Goal: Task Accomplishment & Management: Manage account settings

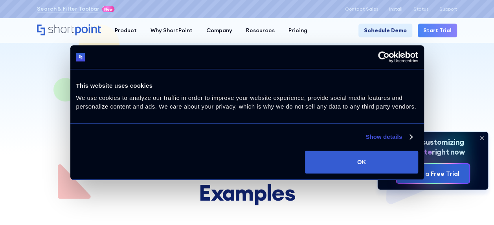
click at [482, 138] on icon at bounding box center [481, 137] width 3 height 3
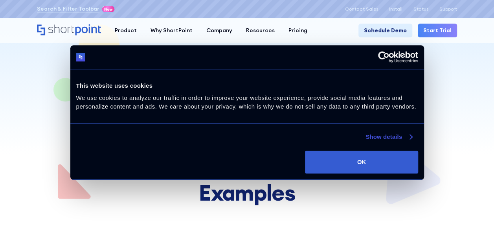
click at [387, 139] on link "Show details" at bounding box center [388, 136] width 46 height 9
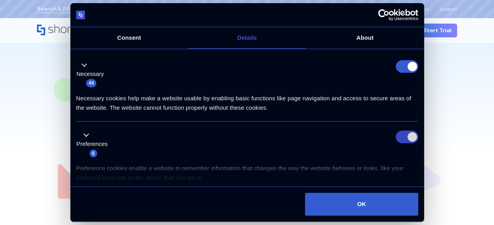
click at [405, 136] on input "Preferences" at bounding box center [407, 136] width 22 height 13
checkbox input "false"
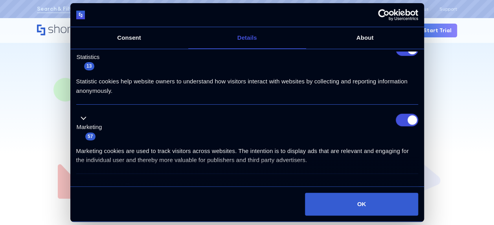
scroll to position [208, 0]
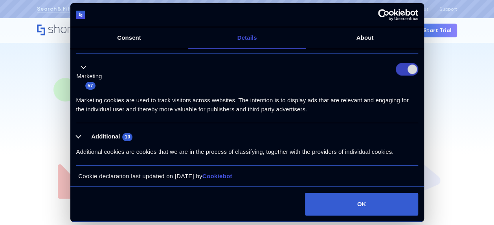
click at [407, 68] on input "Marketing" at bounding box center [407, 69] width 22 height 13
checkbox input "false"
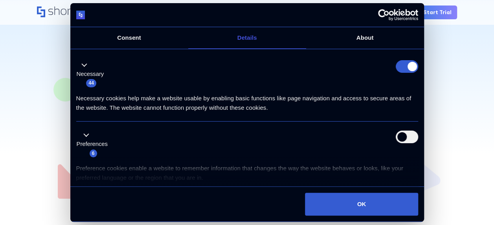
scroll to position [79, 0]
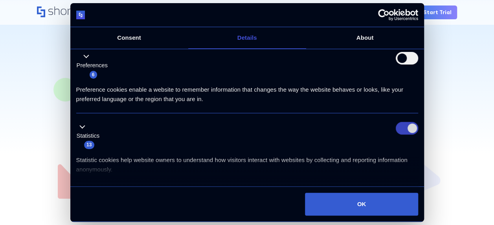
click at [411, 126] on input "Statistics" at bounding box center [407, 128] width 22 height 13
checkbox input "false"
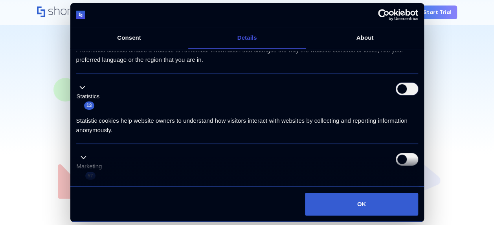
scroll to position [208, 0]
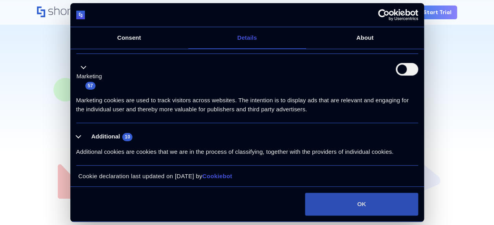
click at [366, 211] on button "OK" at bounding box center [361, 204] width 113 height 23
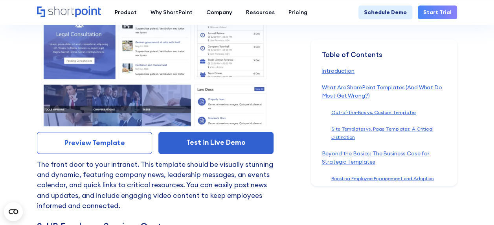
scroll to position [3418, 0]
